Goal: Task Accomplishment & Management: Use online tool/utility

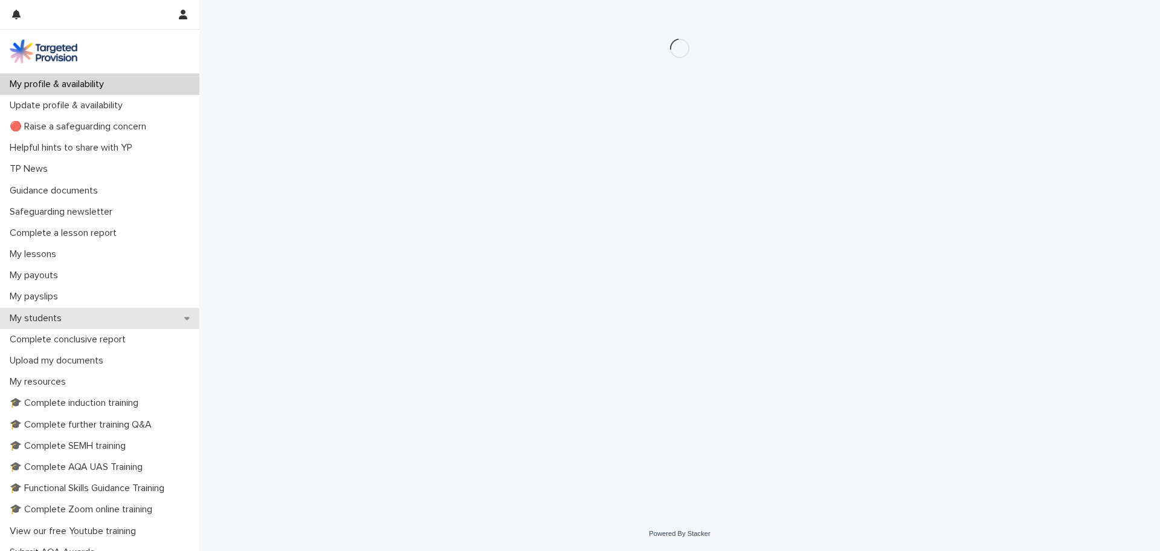
click at [60, 323] on p "My students" at bounding box center [38, 317] width 66 height 11
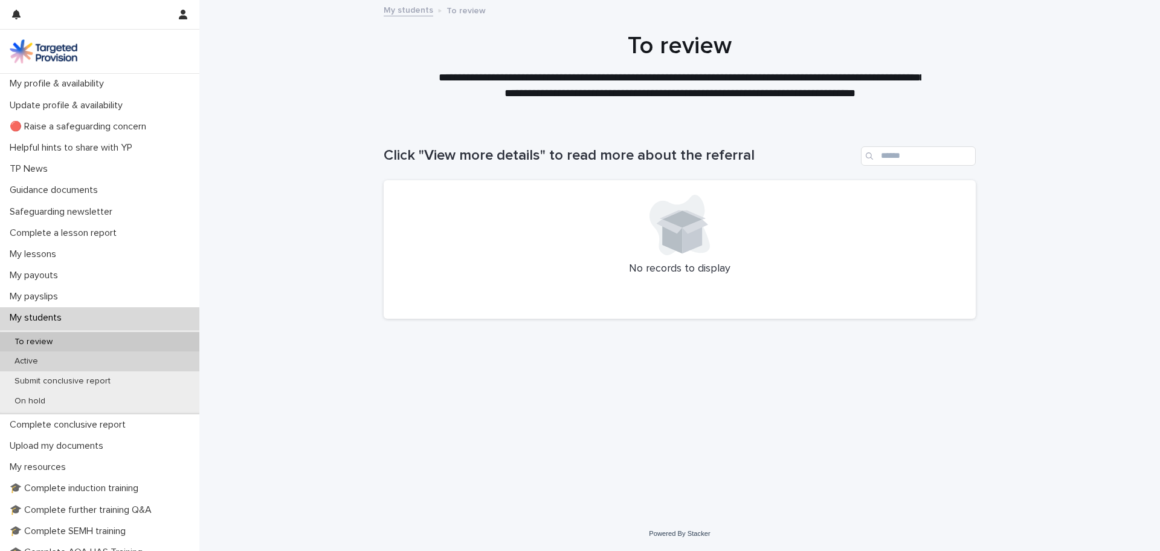
click at [53, 362] on div "Active" at bounding box center [99, 361] width 199 height 20
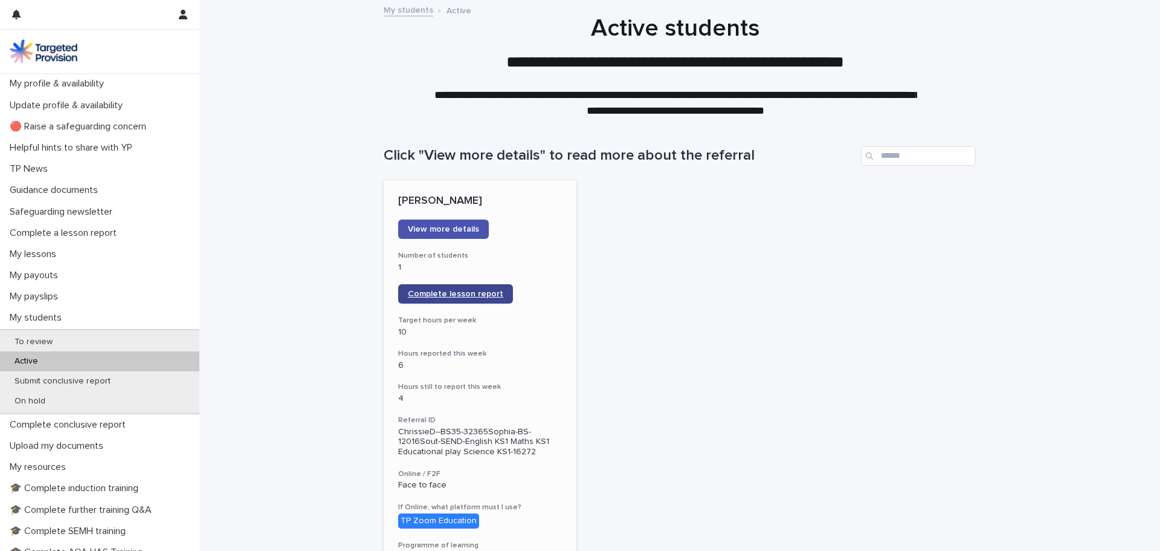
click at [470, 293] on span "Complete lesson report" at bounding box center [455, 293] width 95 height 8
